Goal: Information Seeking & Learning: Learn about a topic

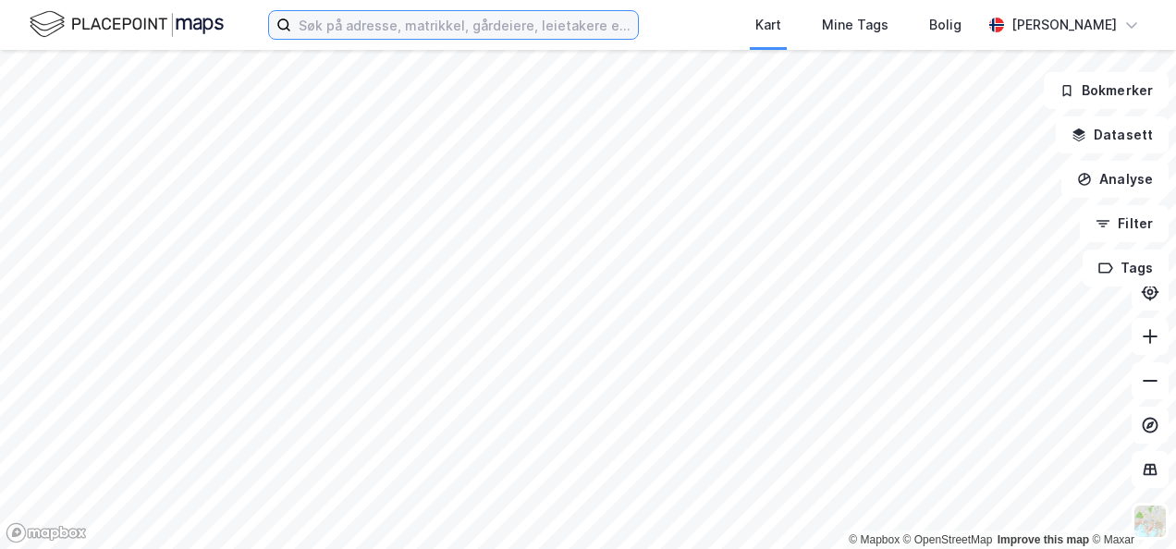
click at [479, 27] on input at bounding box center [464, 25] width 347 height 28
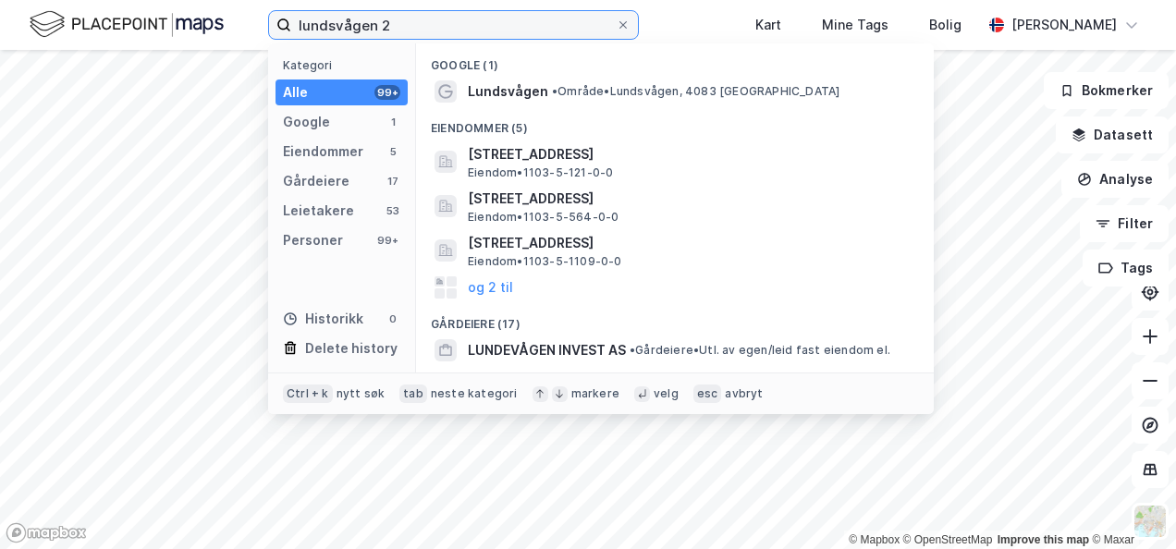
type input "lundsvågen 2"
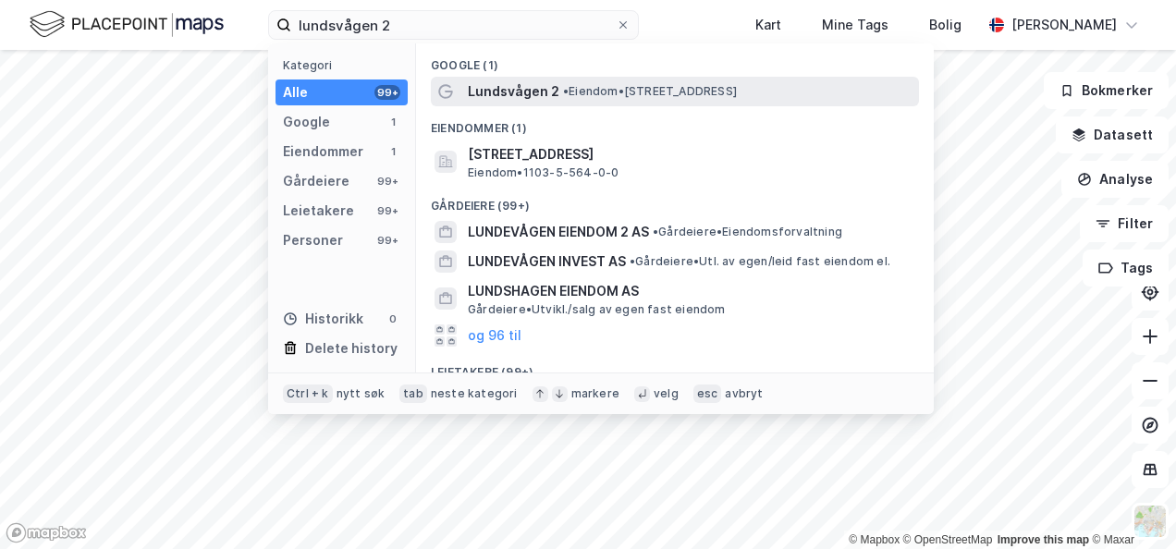
click at [481, 89] on span "Lundsvågen 2" at bounding box center [514, 91] width 92 height 22
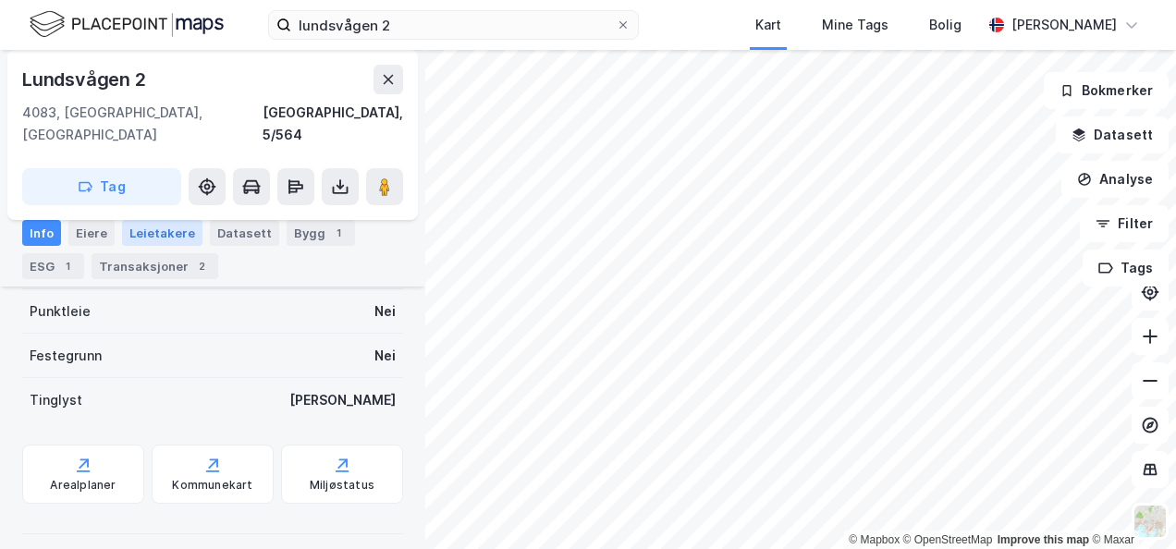
scroll to position [409, 0]
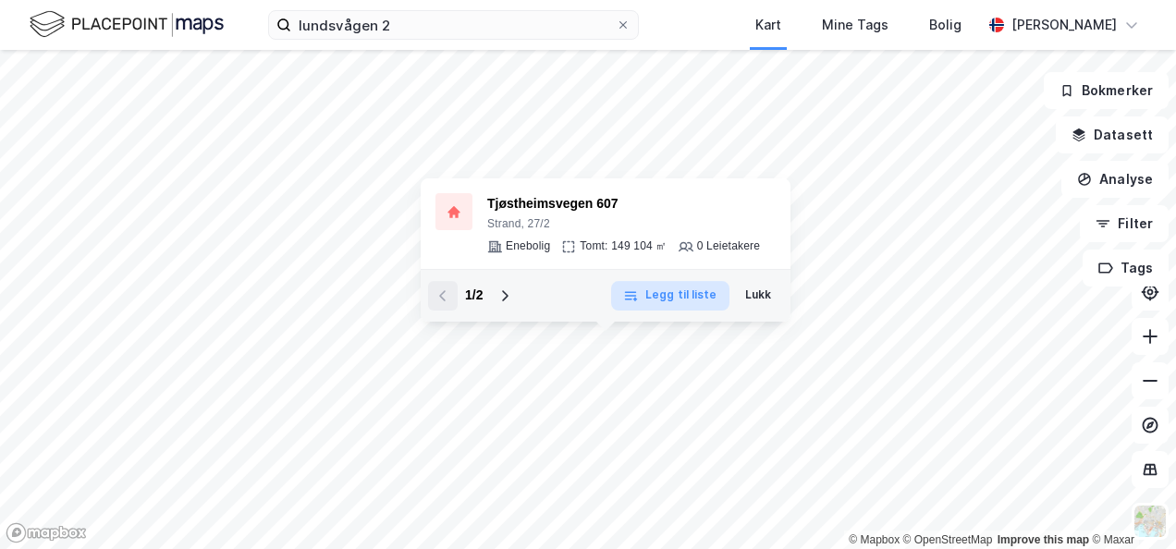
click at [646, 309] on div "© Mapbox © OpenStreetMap Improve this map © [PERSON_NAME] 607 Strand, 27/2 Eneb…" at bounding box center [588, 299] width 1176 height 499
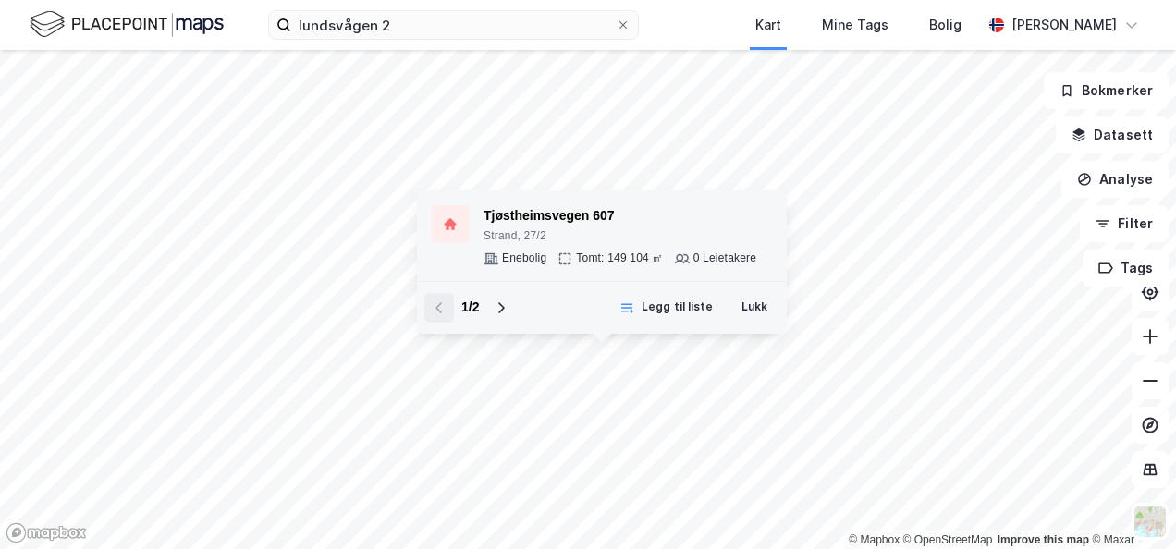
click at [551, 213] on div "Tjøstheimsvegen 607" at bounding box center [620, 216] width 273 height 22
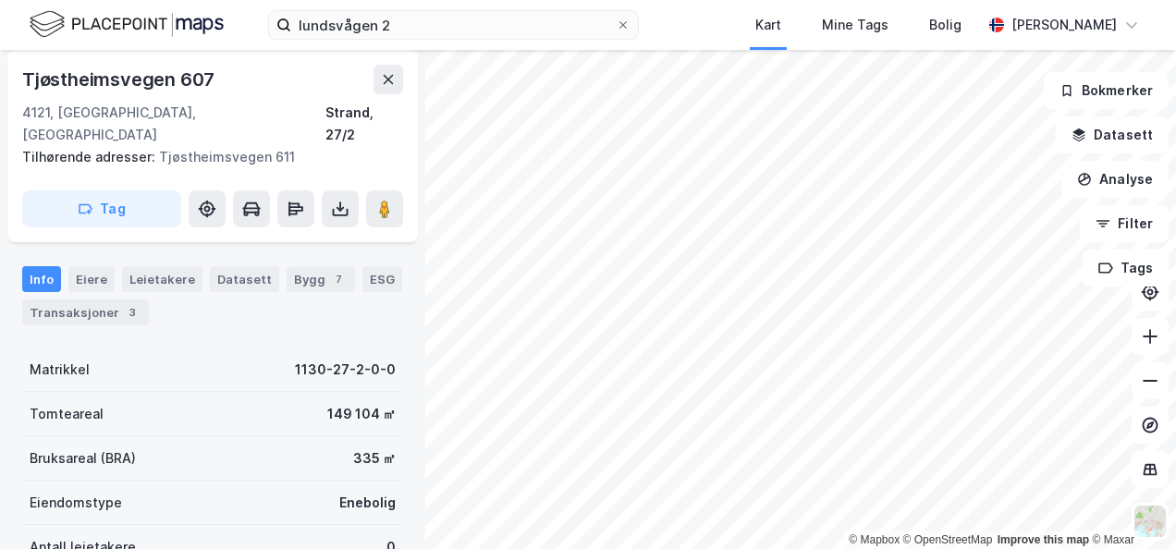
scroll to position [131, 0]
